Goal: Task Accomplishment & Management: Manage account settings

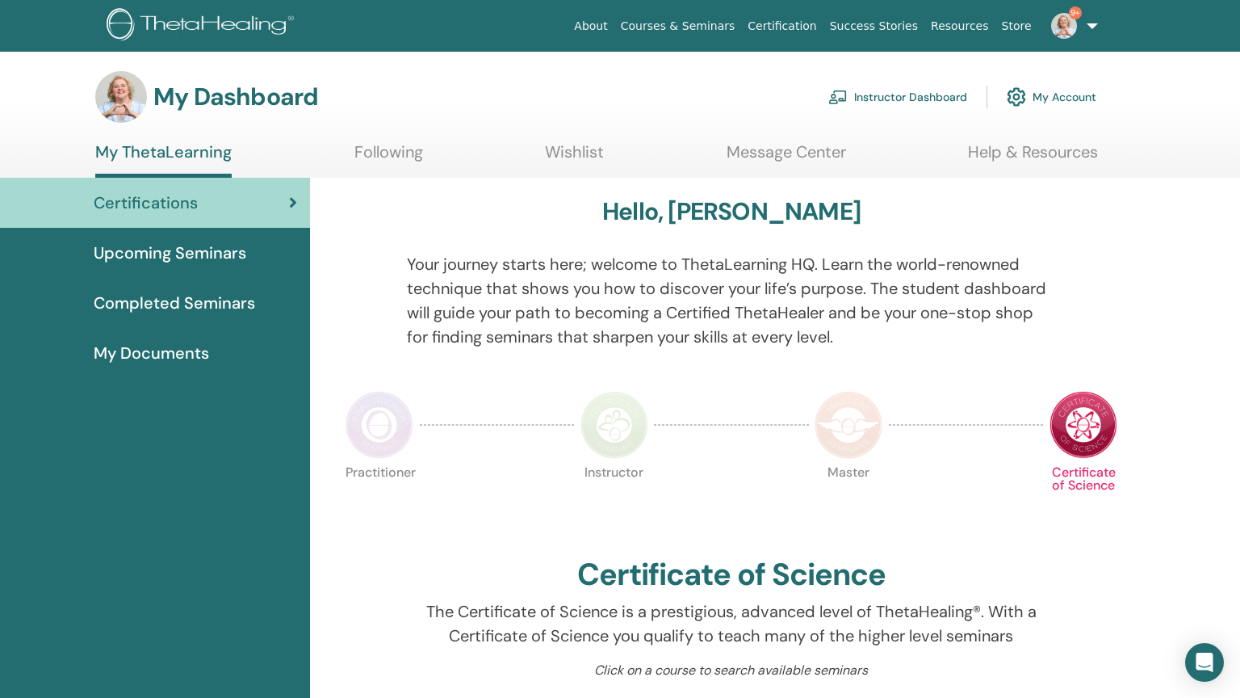
click at [906, 99] on link "Instructor Dashboard" at bounding box center [898, 97] width 139 height 36
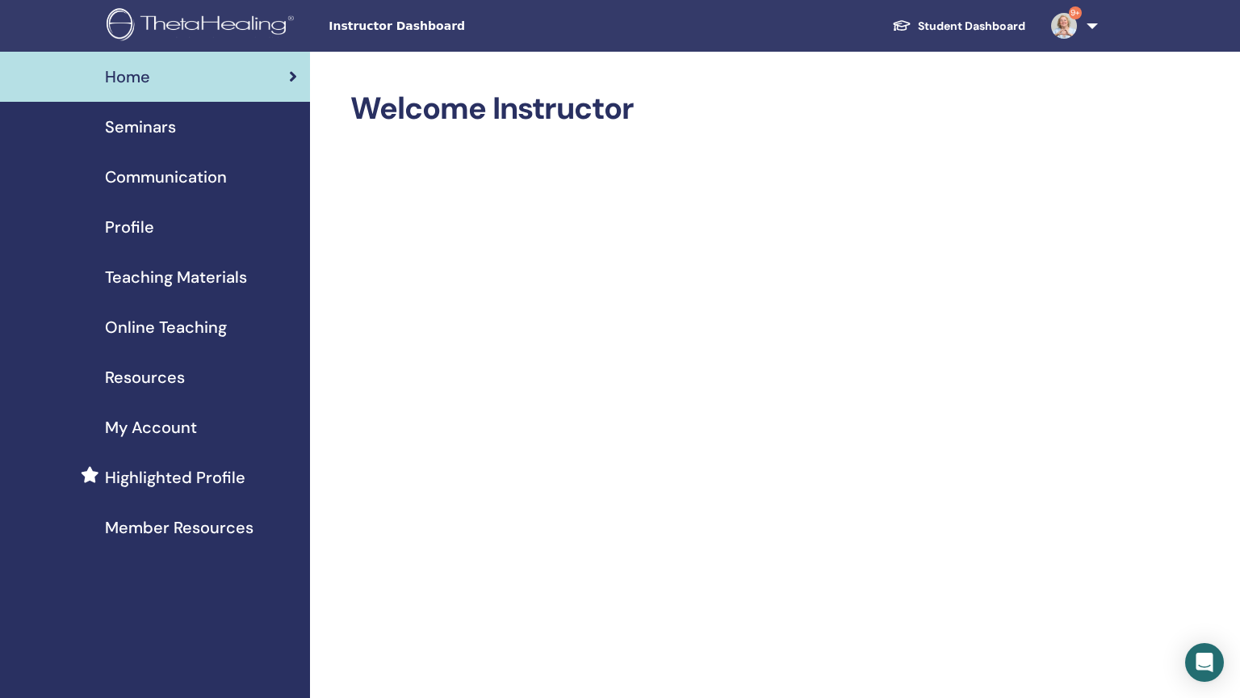
click at [144, 120] on span "Seminars" at bounding box center [140, 127] width 71 height 24
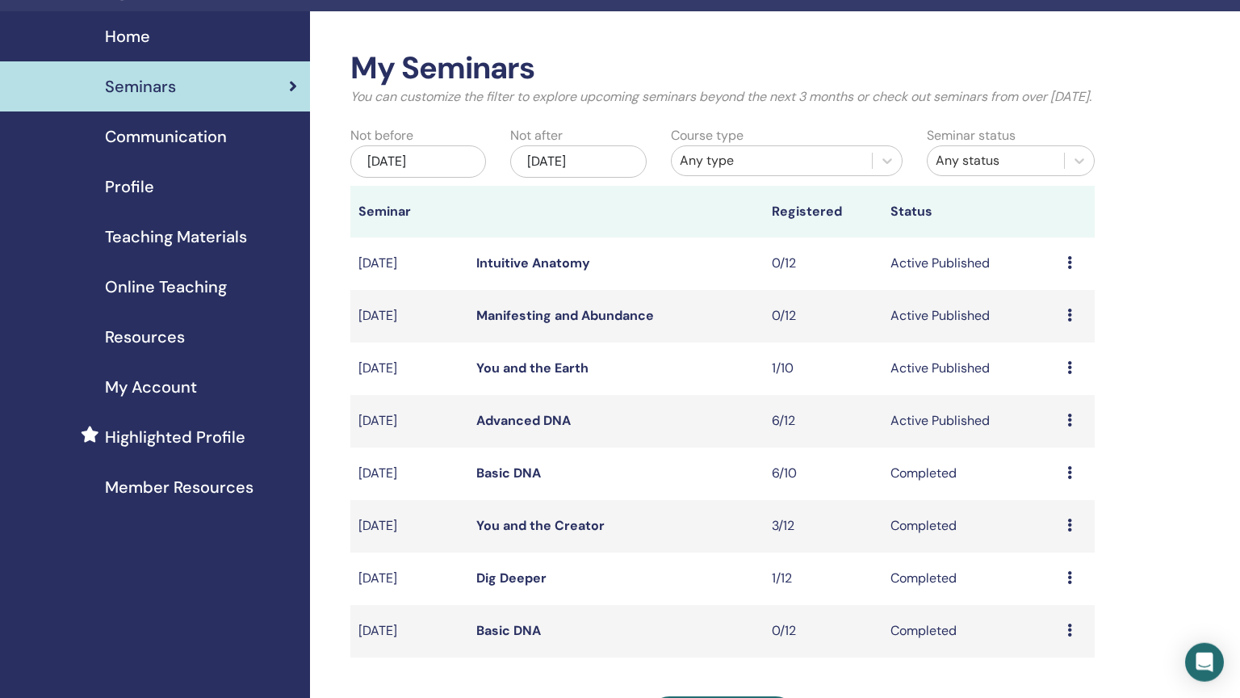
scroll to position [85, 0]
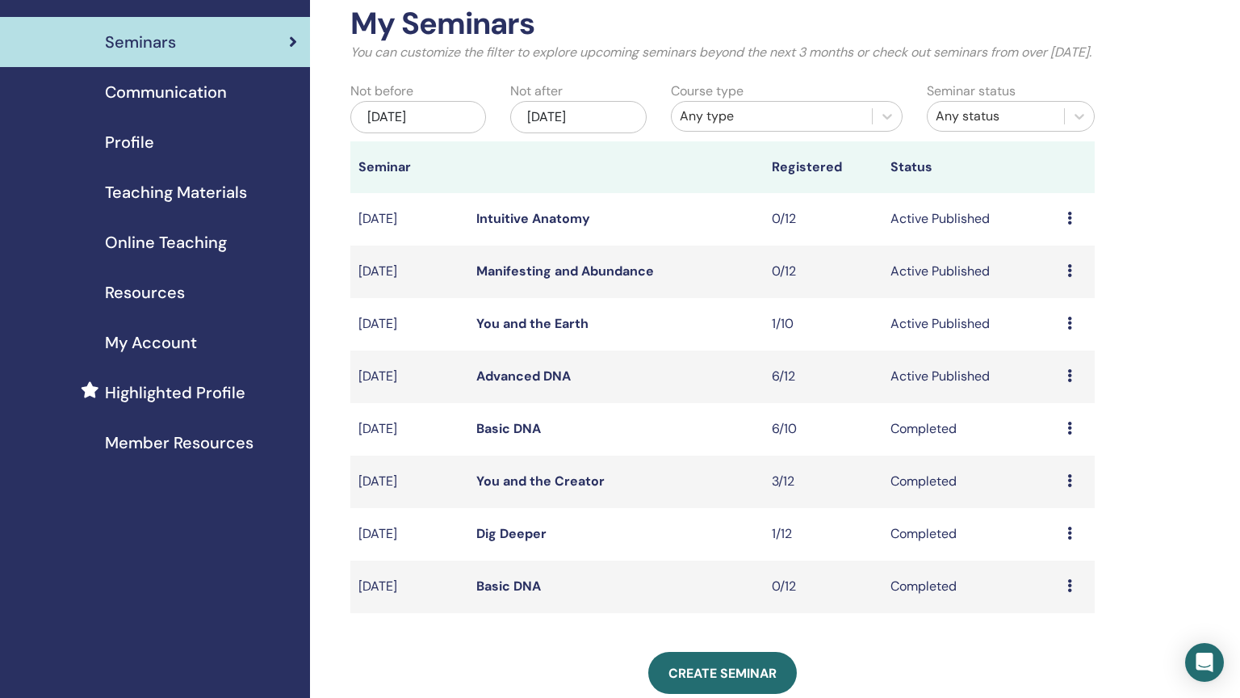
click at [175, 244] on span "Online Teaching" at bounding box center [166, 242] width 122 height 24
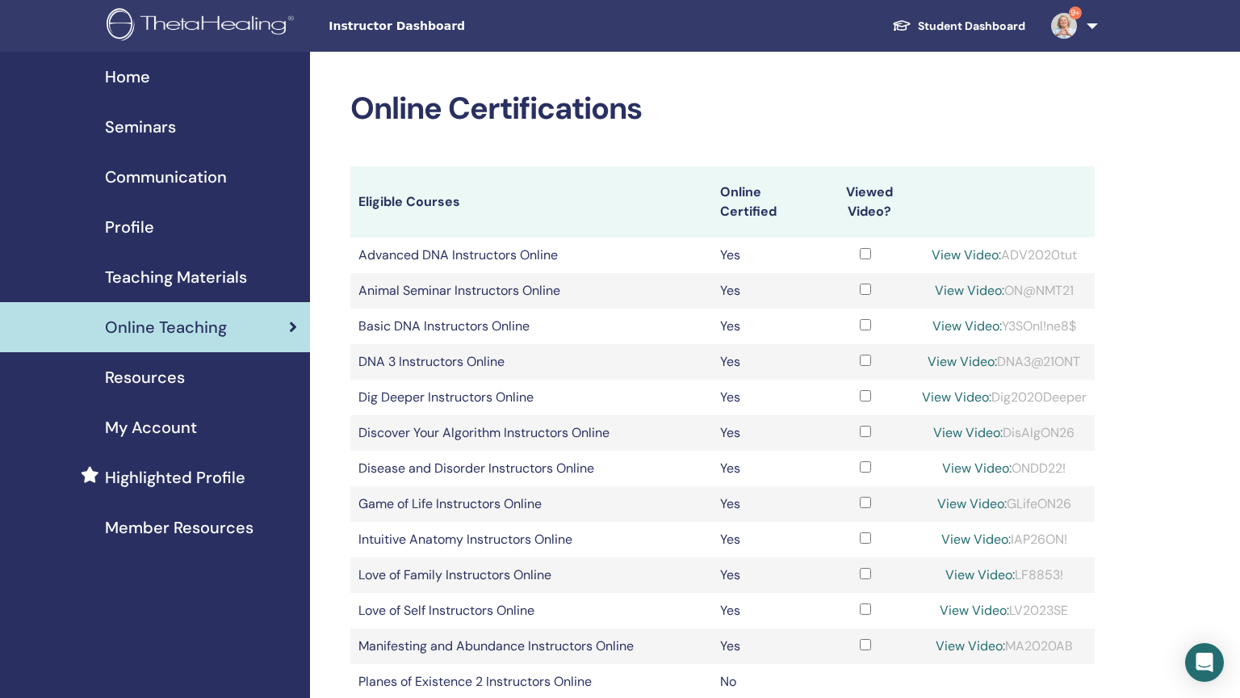
click at [146, 275] on span "Teaching Materials" at bounding box center [176, 277] width 142 height 24
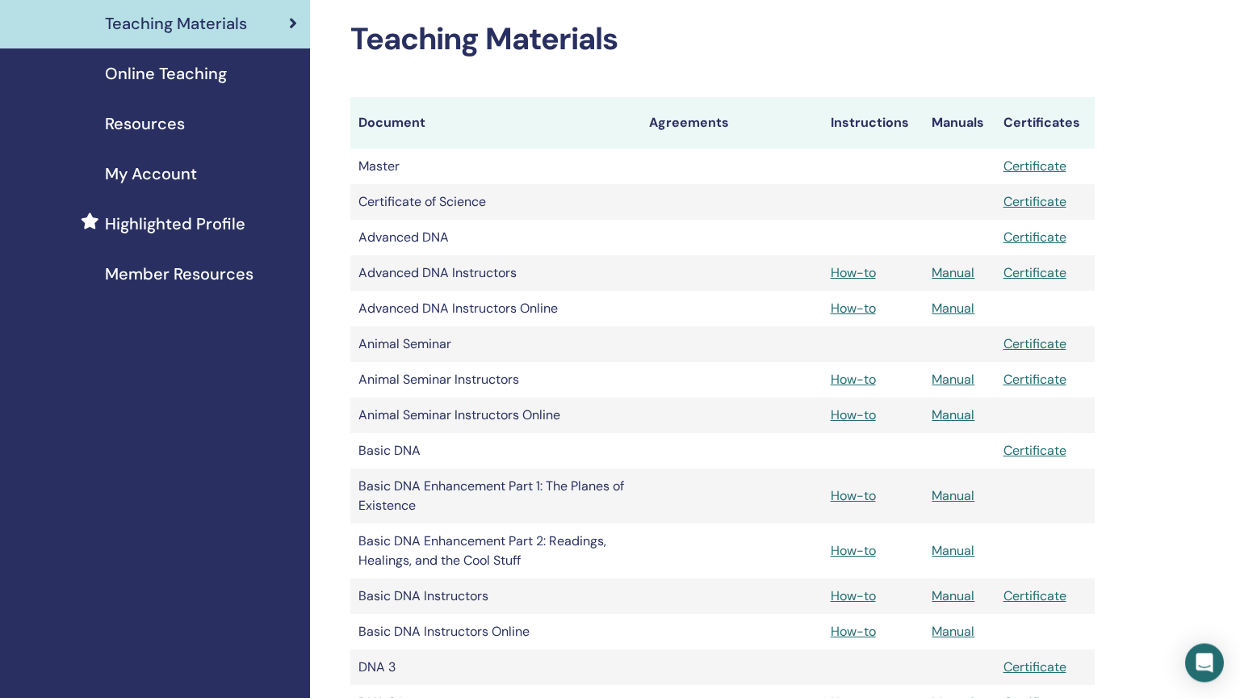
scroll to position [341, 0]
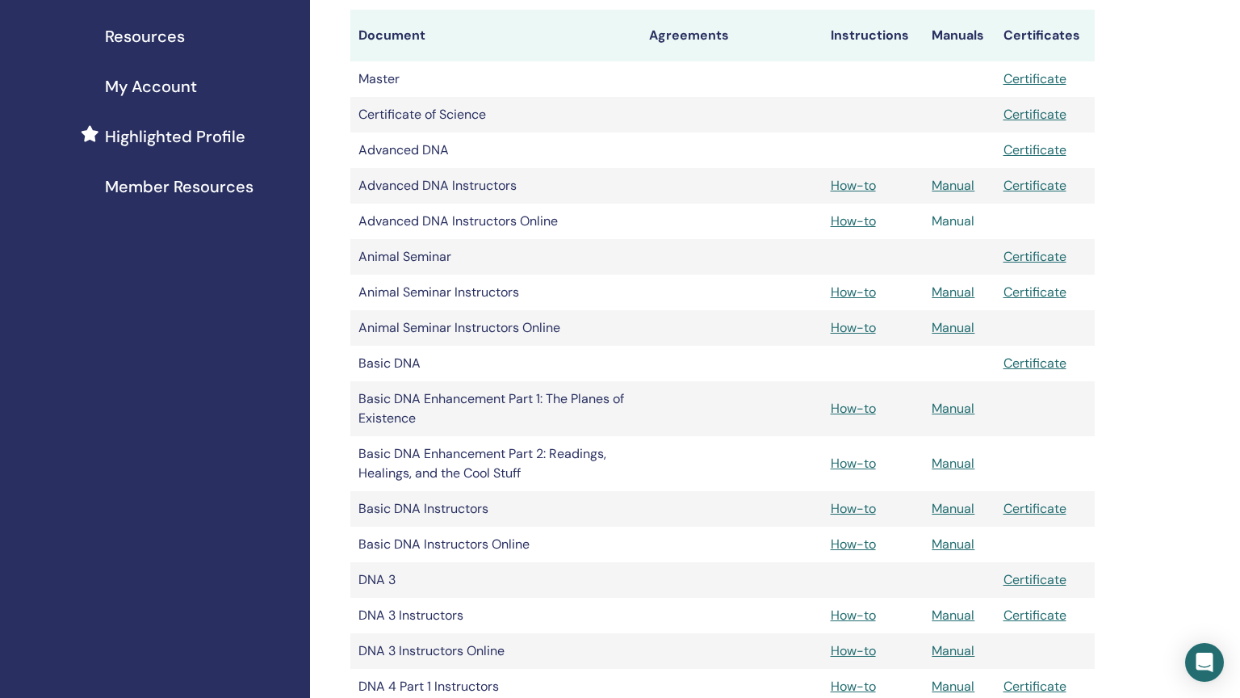
click at [950, 221] on link "Manual" at bounding box center [953, 220] width 43 height 17
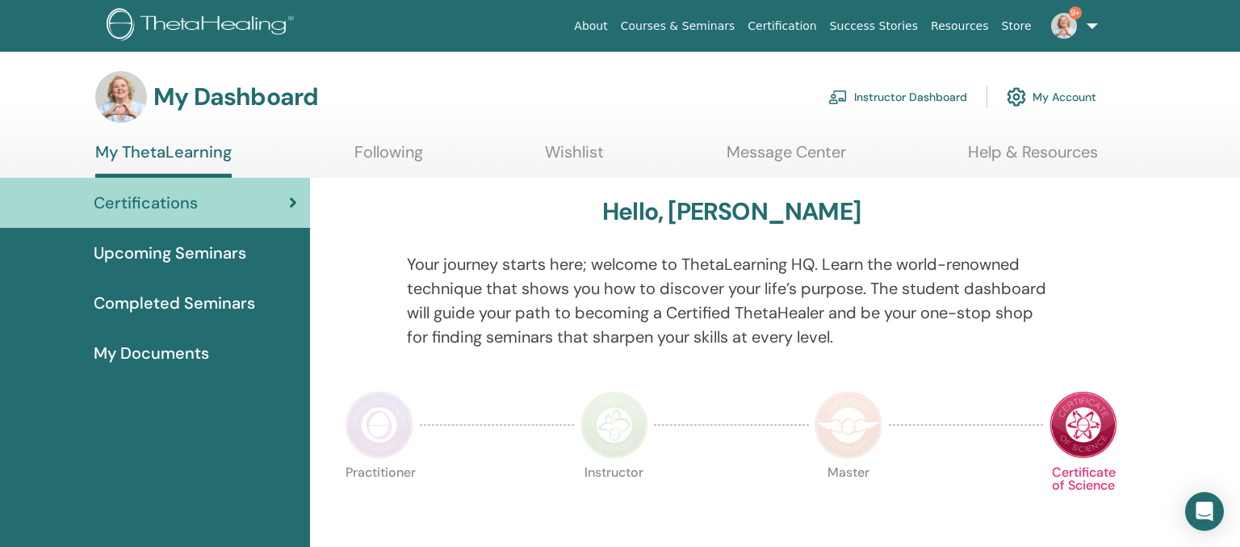
click at [905, 99] on link "Instructor Dashboard" at bounding box center [898, 97] width 139 height 36
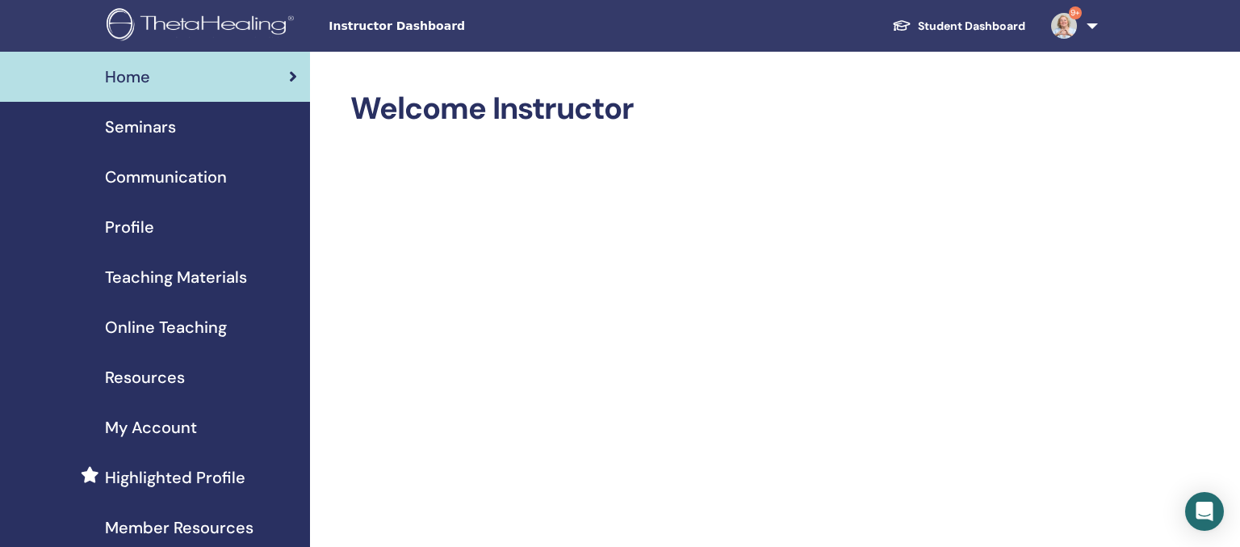
click at [140, 136] on span "Seminars" at bounding box center [140, 127] width 71 height 24
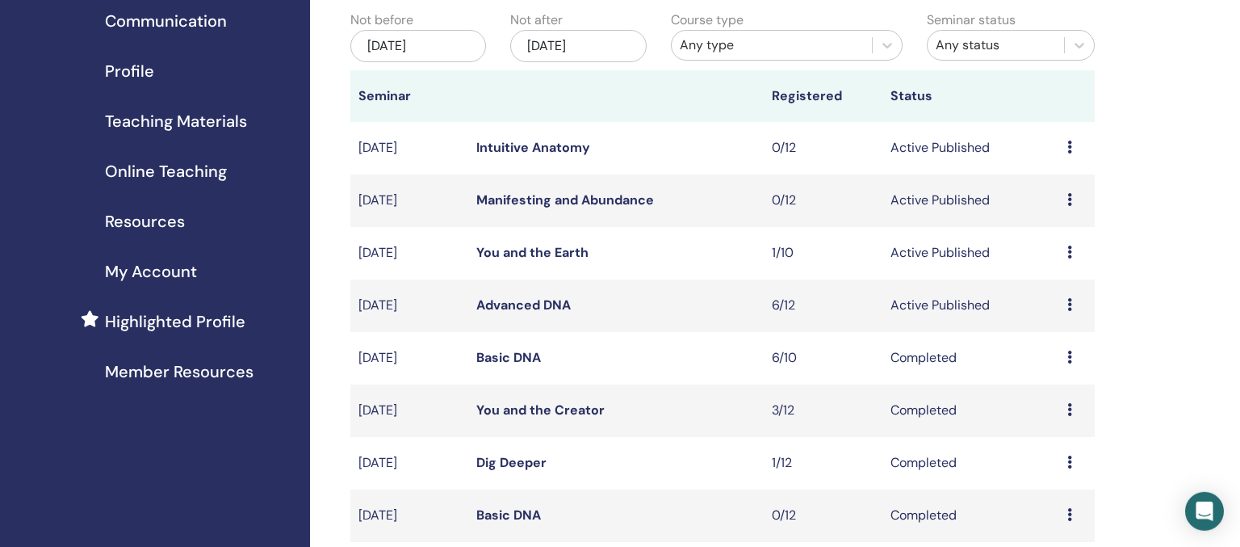
scroll to position [170, 0]
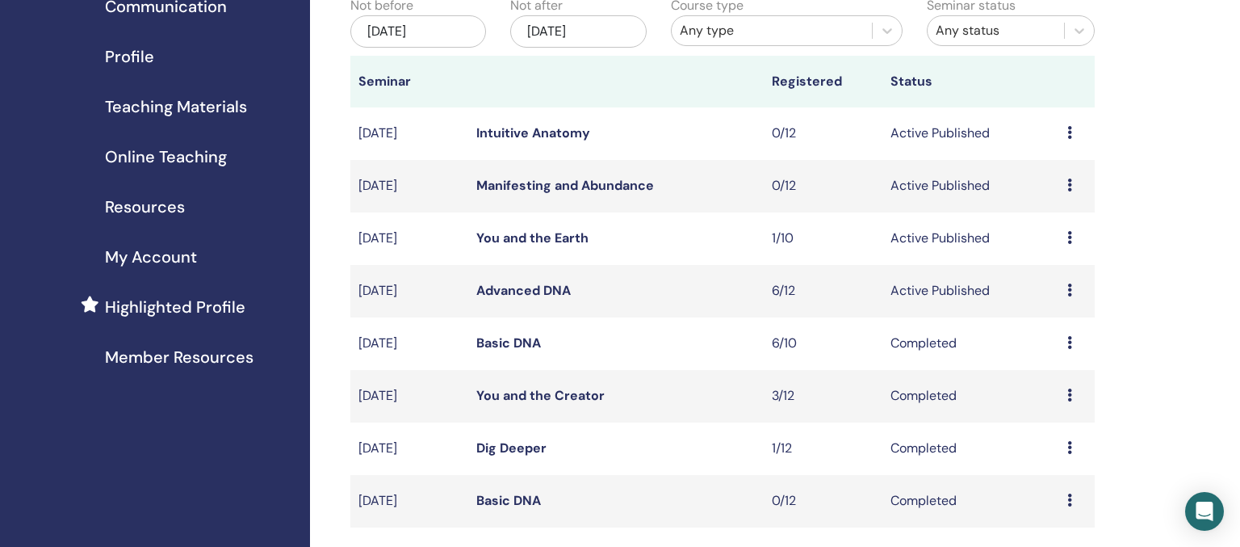
click at [510, 299] on link "Advanced DNA" at bounding box center [523, 290] width 94 height 17
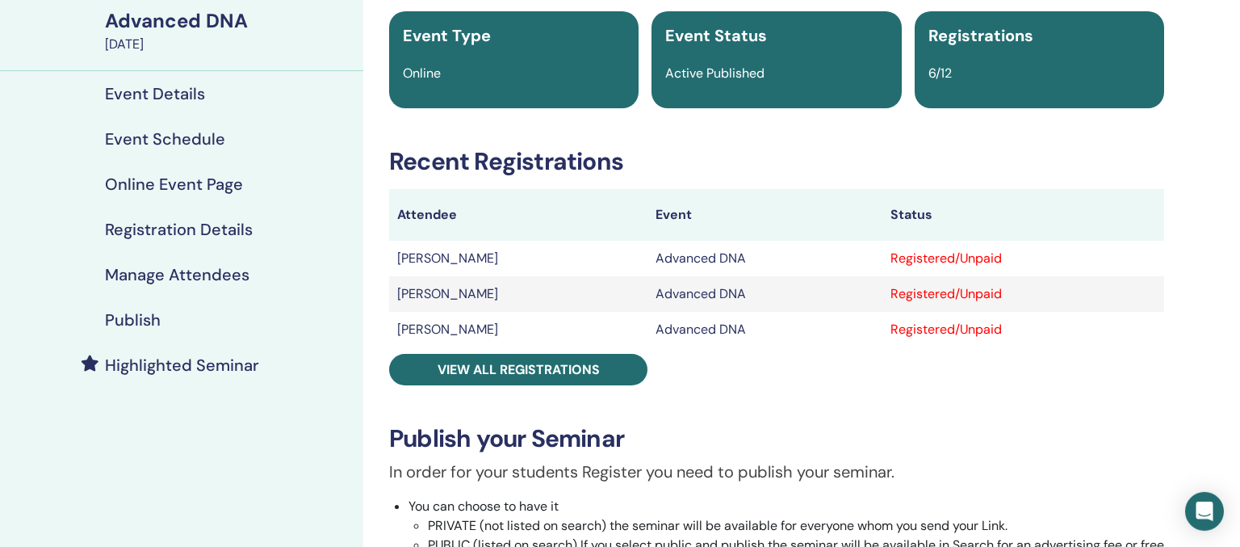
scroll to position [170, 0]
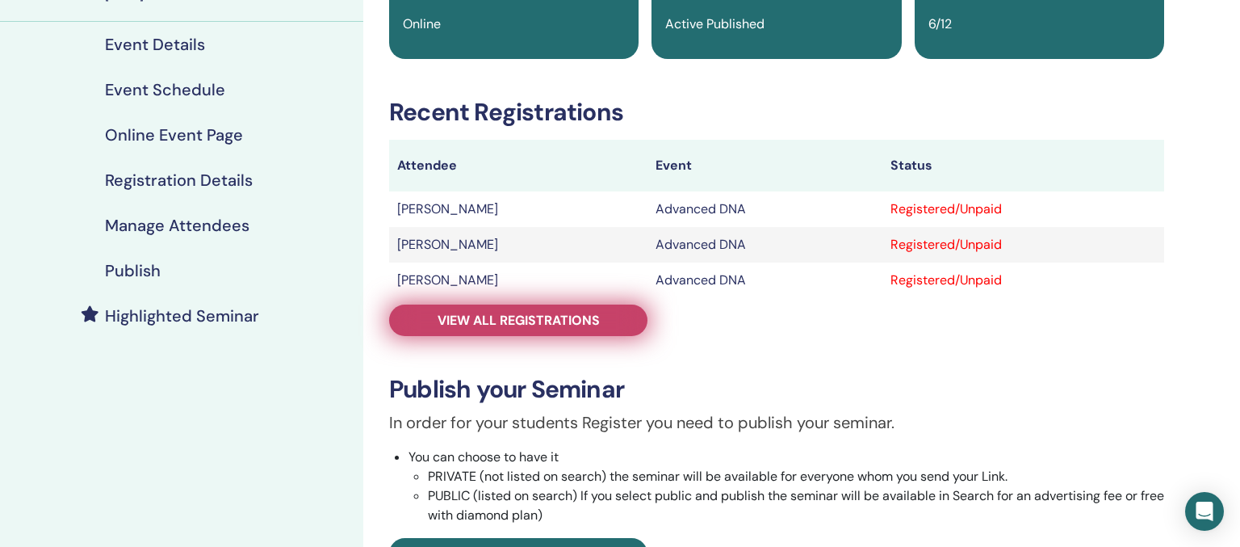
click at [548, 311] on link "View all registrations" at bounding box center [518, 319] width 258 height 31
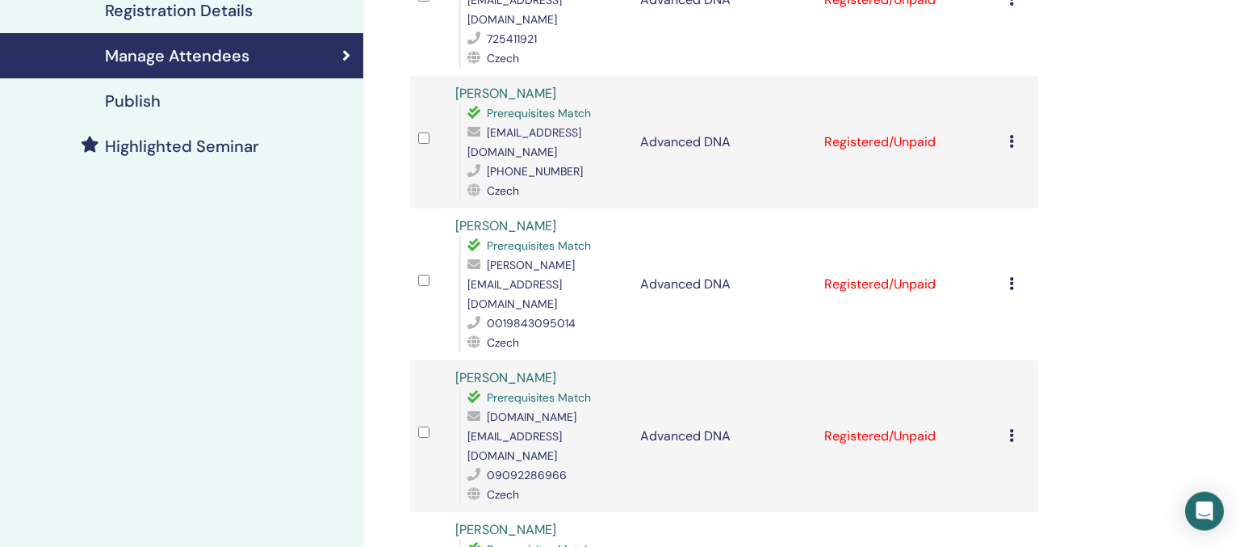
scroll to position [341, 0]
click at [1014, 428] on icon at bounding box center [1011, 434] width 5 height 13
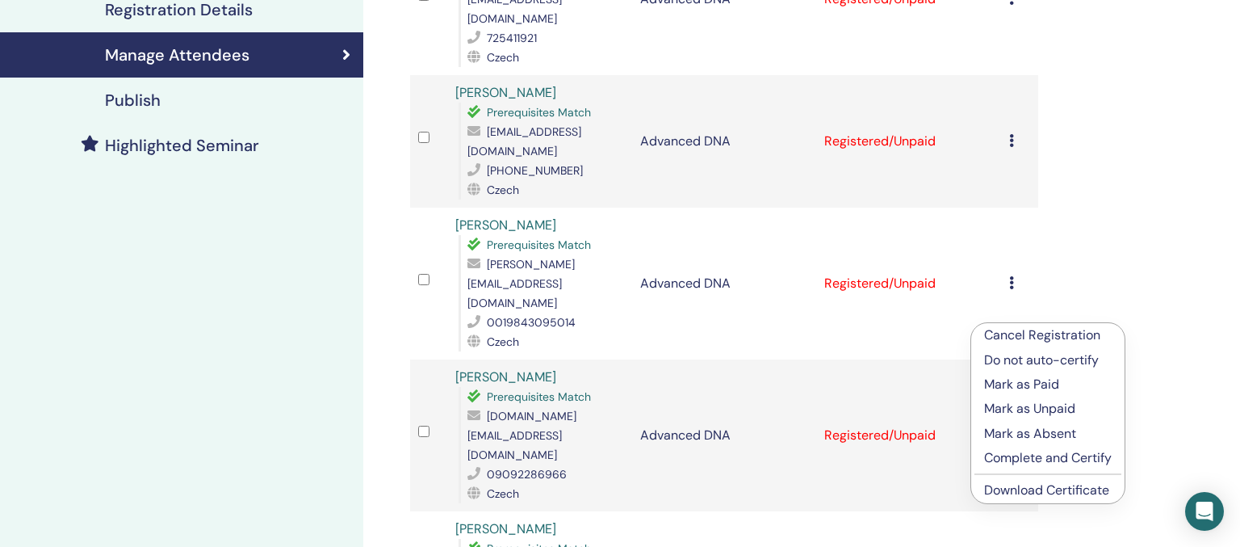
click at [1032, 332] on p "Cancel Registration" at bounding box center [1048, 334] width 128 height 19
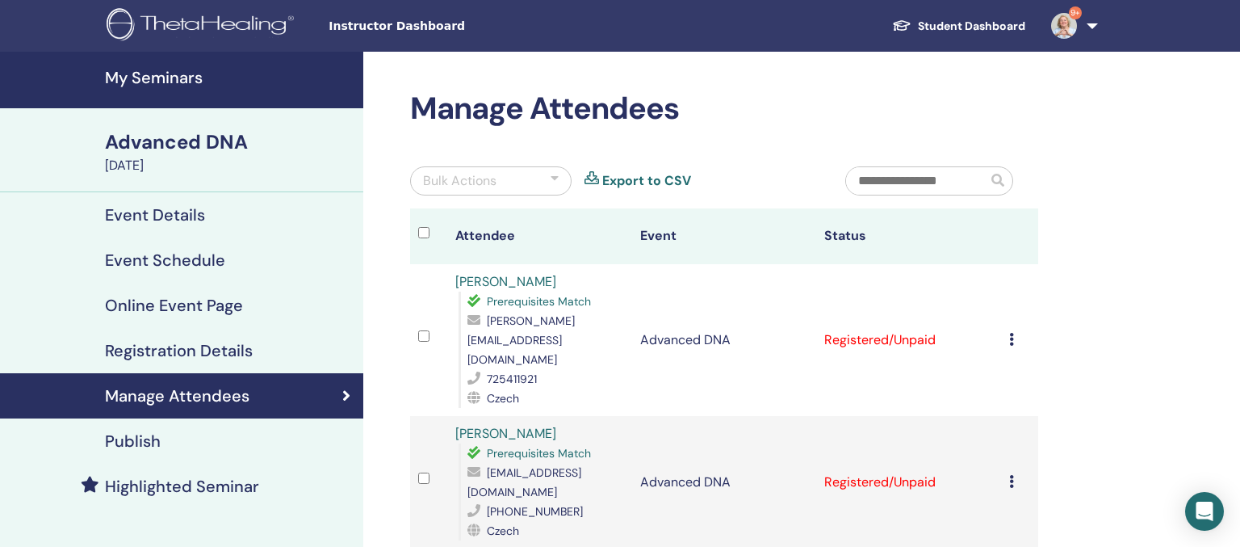
click at [168, 223] on h4 "Event Details" at bounding box center [155, 214] width 100 height 19
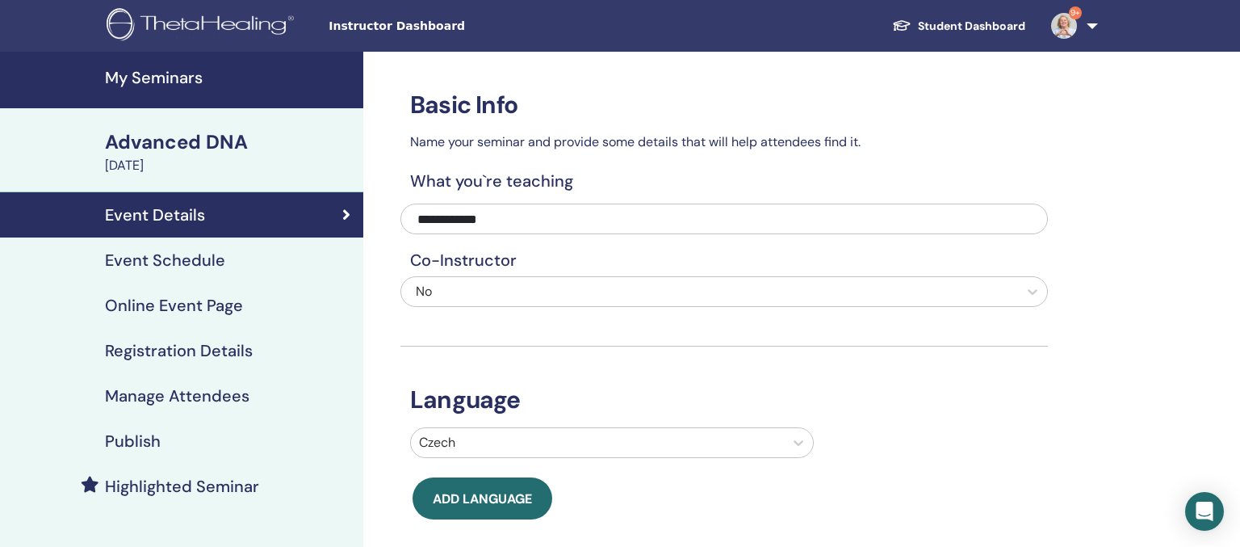
click at [1175, 182] on div "**********" at bounding box center [776, 526] width 827 height 948
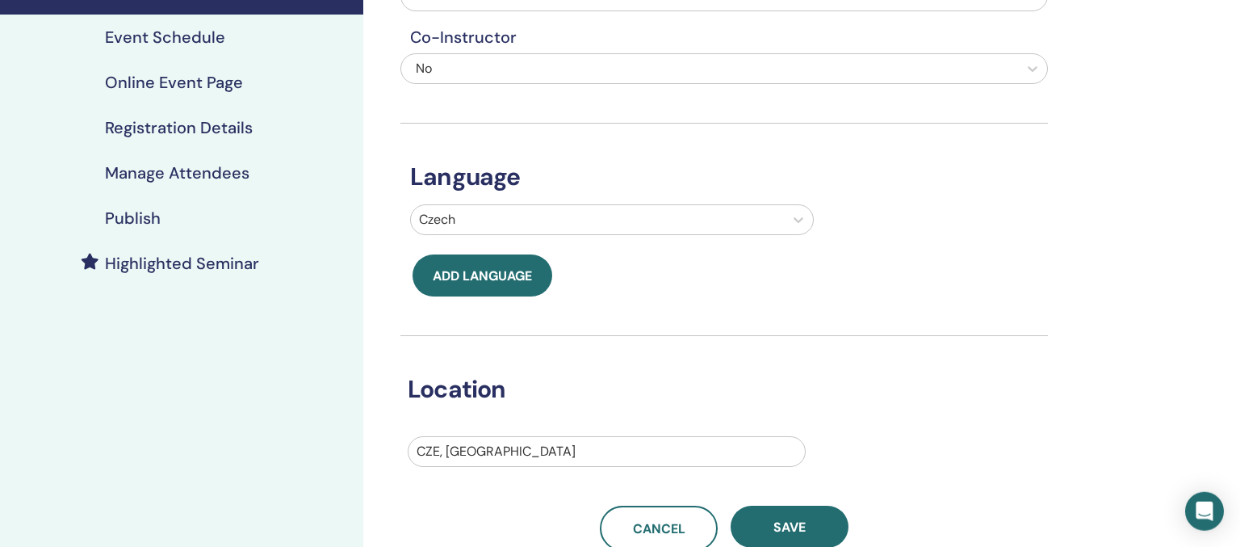
scroll to position [426, 0]
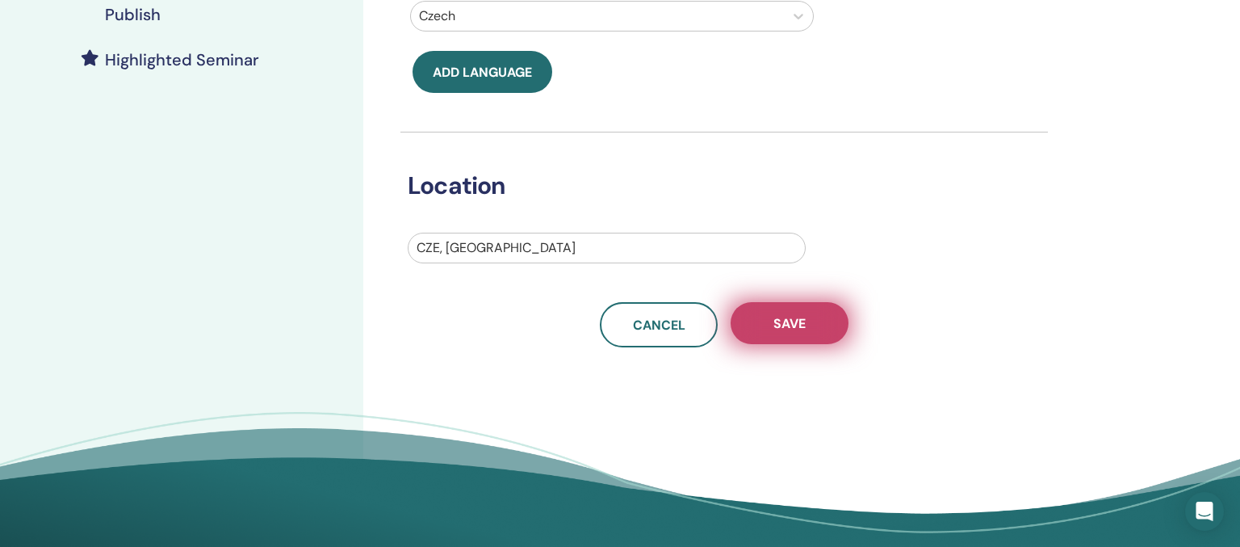
click at [784, 321] on span "Save" at bounding box center [790, 323] width 32 height 17
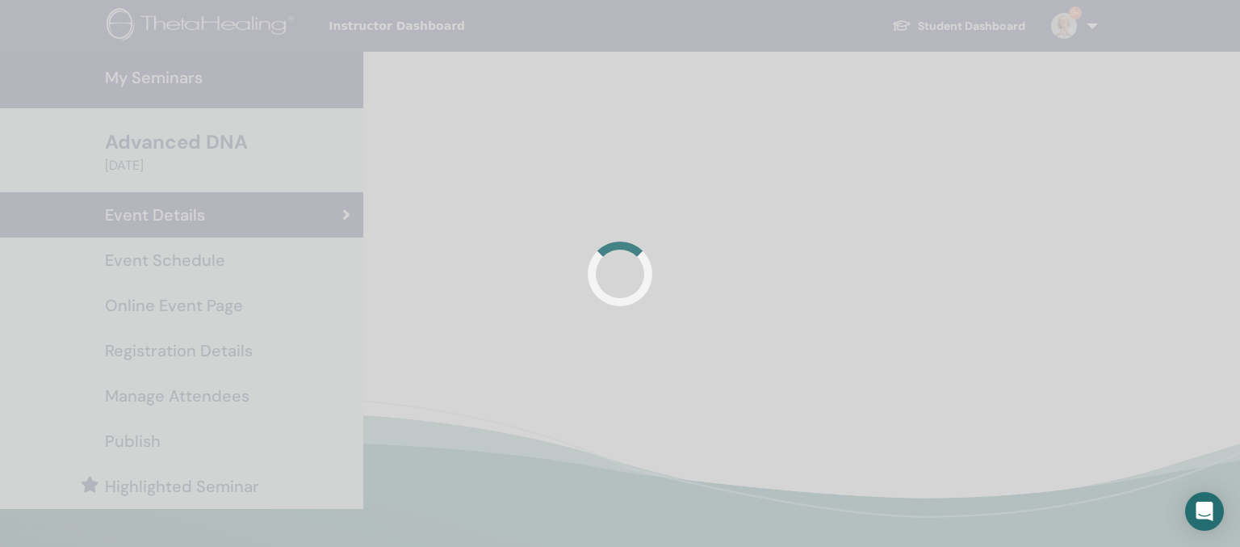
scroll to position [384, 0]
